Goal: Transaction & Acquisition: Book appointment/travel/reservation

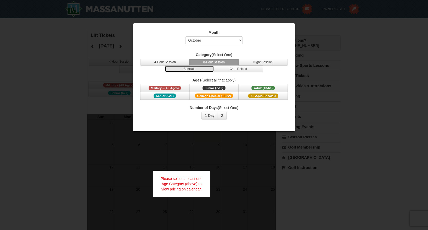
click at [201, 71] on button "Specials" at bounding box center [189, 68] width 49 height 7
click at [255, 88] on span "Adult (13-61)" at bounding box center [263, 88] width 24 height 5
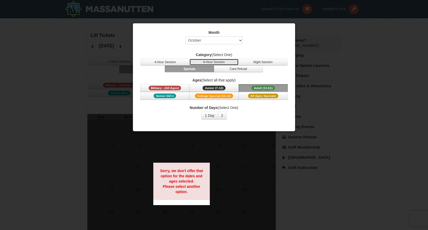
click at [214, 61] on button "8-Hour Session" at bounding box center [213, 62] width 49 height 7
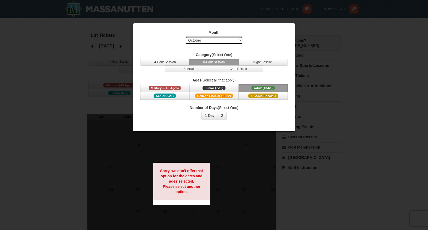
click at [225, 43] on select "Select October November December January February March April May June July Aug…" at bounding box center [214, 40] width 58 height 8
select select "1"
click at [185, 36] on select "Select October November December January February March April May June July Aug…" at bounding box center [214, 40] width 58 height 8
click at [224, 115] on button "2" at bounding box center [222, 115] width 9 height 8
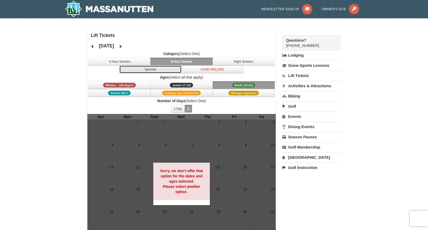
click at [161, 70] on button "Specials" at bounding box center [150, 69] width 62 height 8
click at [185, 61] on button "8-Hour Session" at bounding box center [181, 62] width 62 height 8
click at [177, 107] on button "1 Day" at bounding box center [178, 109] width 14 height 8
click at [295, 75] on link "Lift Tickets" at bounding box center [311, 76] width 58 height 10
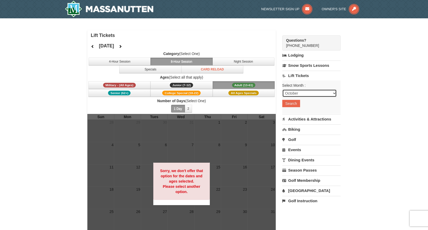
click at [299, 96] on select "October November December January February March April May June July August Sep…" at bounding box center [309, 93] width 54 height 8
select select "1"
click at [282, 89] on select "October November December January February March April May June July August Sep…" at bounding box center [309, 93] width 54 height 8
click at [294, 103] on button "Search" at bounding box center [291, 103] width 18 height 7
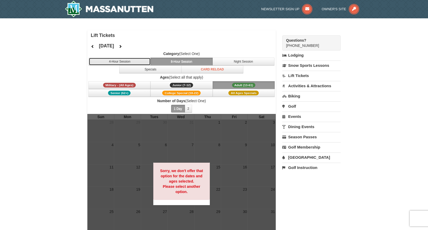
click at [127, 62] on button "4-Hour Session" at bounding box center [120, 62] width 62 height 8
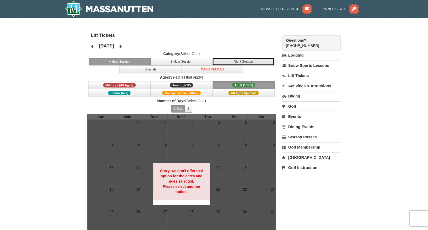
click at [237, 61] on button "Night Session" at bounding box center [243, 62] width 62 height 8
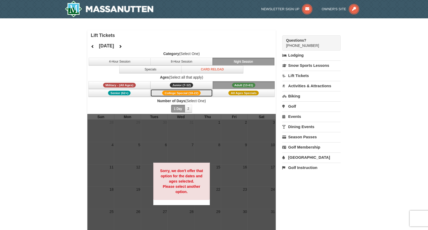
click at [202, 92] on button "College Special (18-22)" at bounding box center [181, 93] width 62 height 8
click at [238, 91] on span "All Ages Specials" at bounding box center [243, 93] width 30 height 5
click at [94, 46] on icon at bounding box center [93, 46] width 4 height 4
click at [94, 45] on icon at bounding box center [93, 46] width 4 height 4
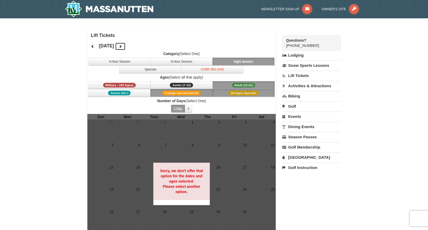
click at [122, 45] on icon at bounding box center [121, 46] width 4 height 4
click at [126, 46] on button at bounding box center [120, 46] width 10 height 8
click at [300, 138] on link "Season Passes" at bounding box center [311, 137] width 58 height 10
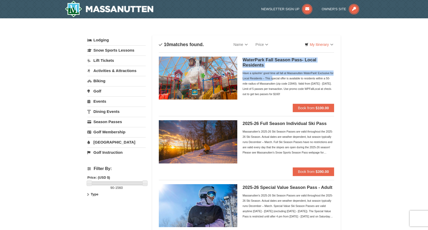
drag, startPoint x: 427, startPoint y: 55, endPoint x: 427, endPoint y: 73, distance: 17.8
click at [110, 59] on link "Lift Tickets" at bounding box center [116, 60] width 58 height 10
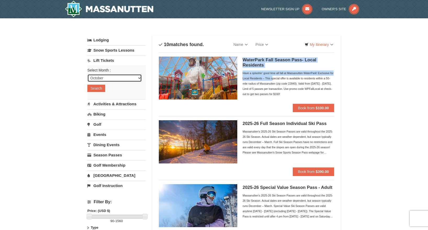
click at [101, 77] on select "October November December January February March April May June July August Sep…" at bounding box center [114, 78] width 54 height 8
select select "1"
click at [87, 74] on select "October November December January February March April May June July August Sep…" at bounding box center [114, 78] width 54 height 8
click at [99, 87] on button "Search" at bounding box center [96, 88] width 18 height 7
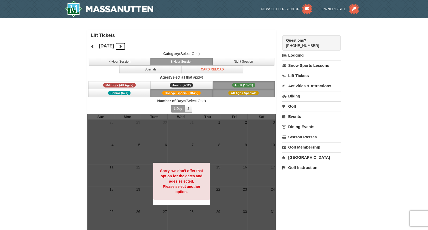
click at [126, 46] on button at bounding box center [120, 46] width 10 height 8
click at [122, 46] on icon at bounding box center [121, 46] width 4 height 4
click at [297, 85] on link "Activities & Attractions" at bounding box center [311, 86] width 58 height 10
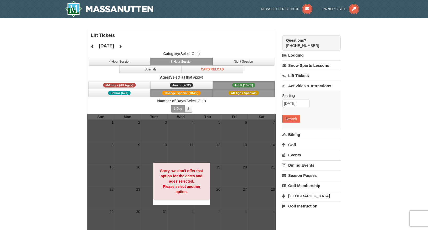
click at [296, 195] on link "[GEOGRAPHIC_DATA]" at bounding box center [311, 196] width 58 height 10
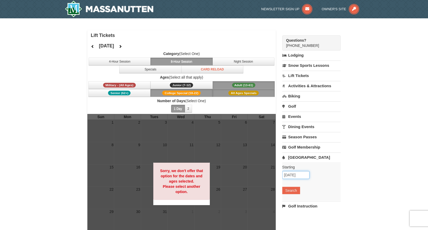
click at [296, 175] on input "[DATE]" at bounding box center [295, 175] width 27 height 8
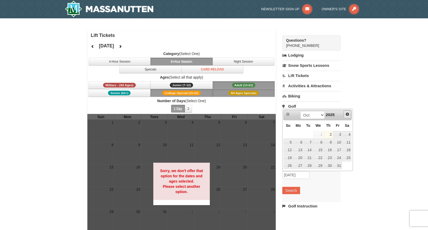
click at [347, 114] on span "Next" at bounding box center [347, 114] width 4 height 4
click at [288, 191] on button "Search" at bounding box center [291, 190] width 18 height 7
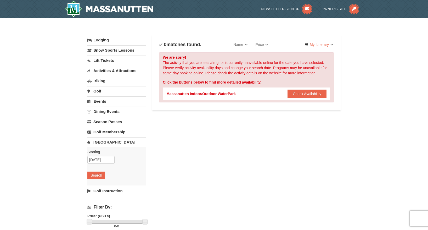
drag, startPoint x: 161, startPoint y: 12, endPoint x: 89, endPoint y: 9, distance: 71.5
click at [89, 9] on div at bounding box center [125, 9] width 128 height 18
